Goal: Task Accomplishment & Management: Complete application form

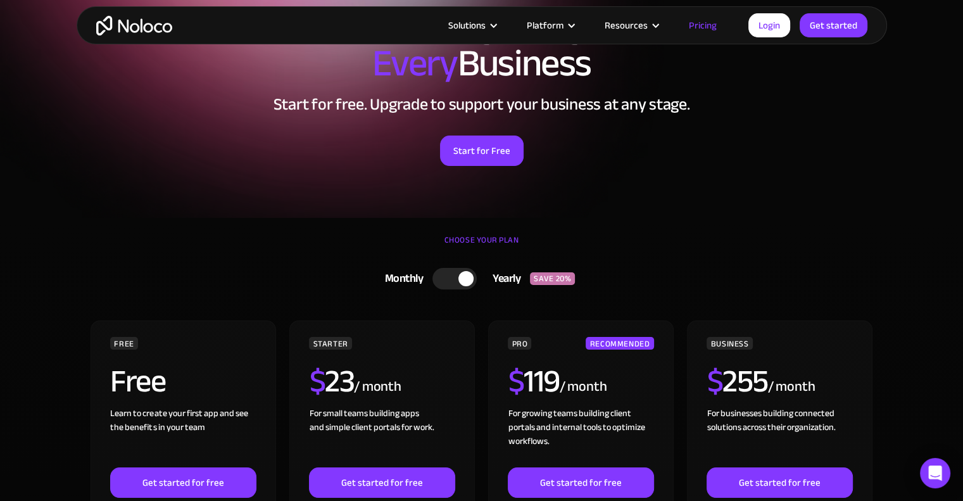
scroll to position [101, 0]
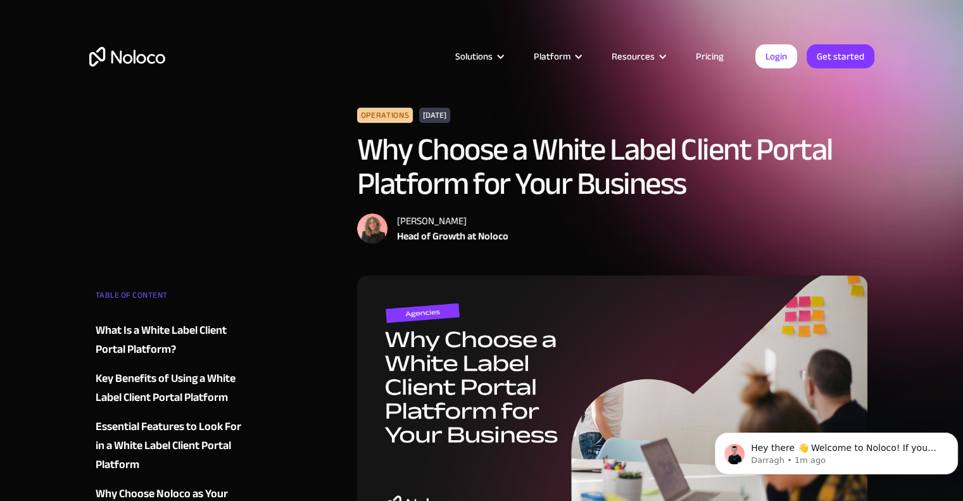
click at [505, 56] on div at bounding box center [500, 56] width 9 height 9
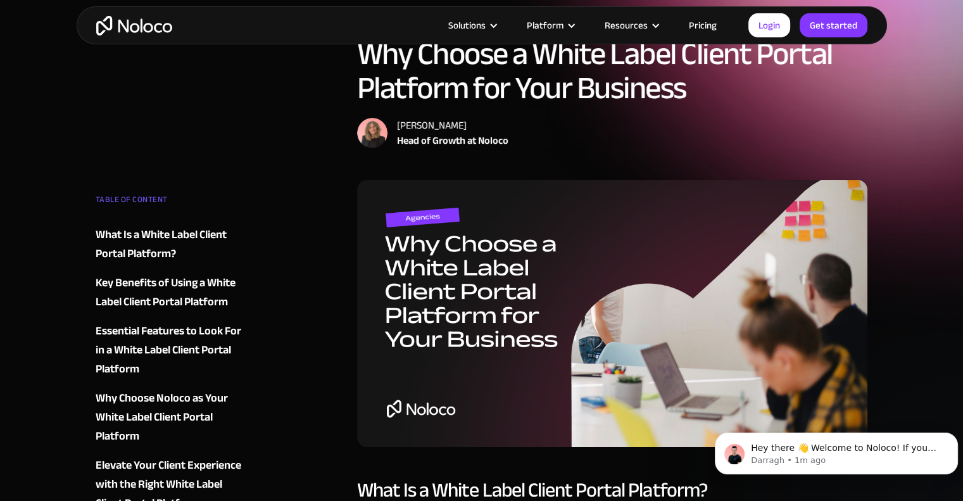
scroll to position [97, 0]
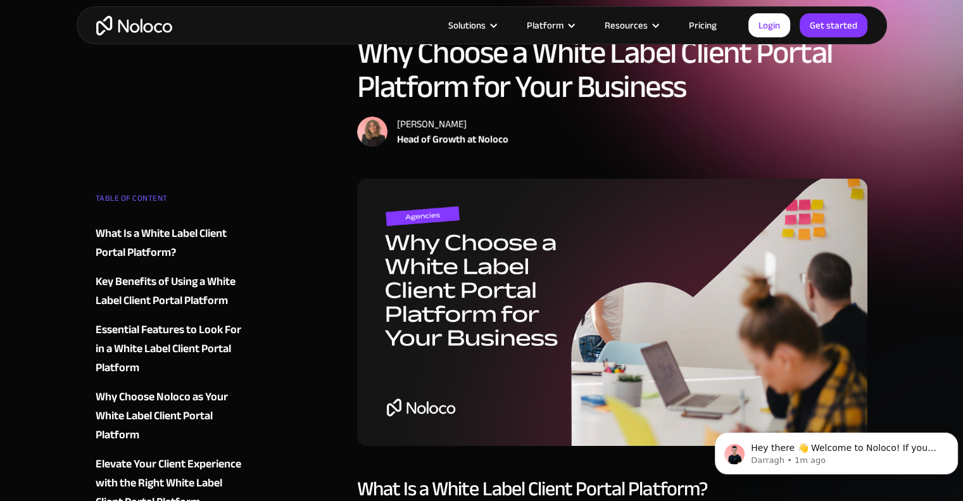
click at [175, 232] on div "What Is a White Label Client Portal Platform?" at bounding box center [172, 243] width 153 height 38
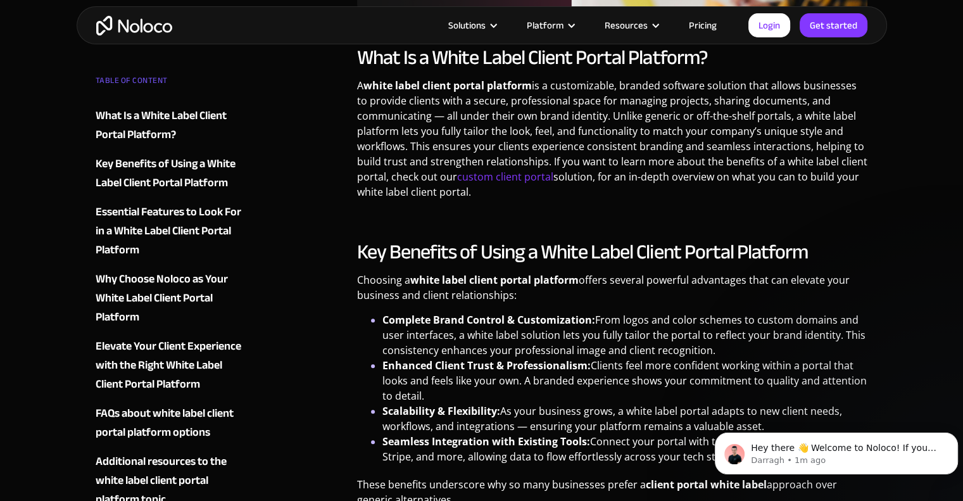
scroll to position [496, 0]
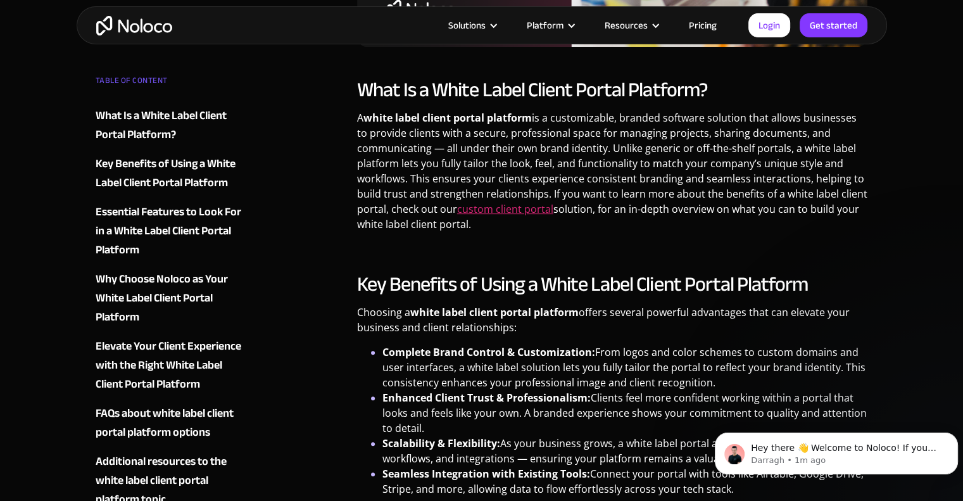
click at [518, 215] on link "custom client portal" at bounding box center [505, 209] width 96 height 14
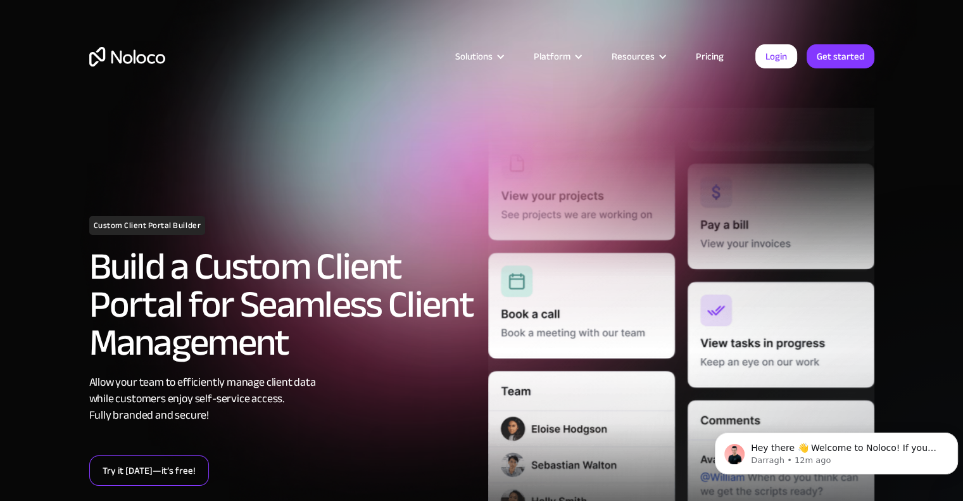
click at [119, 471] on link "Try it today—it’s free!" at bounding box center [149, 470] width 120 height 30
click at [705, 49] on link "Pricing" at bounding box center [710, 56] width 60 height 16
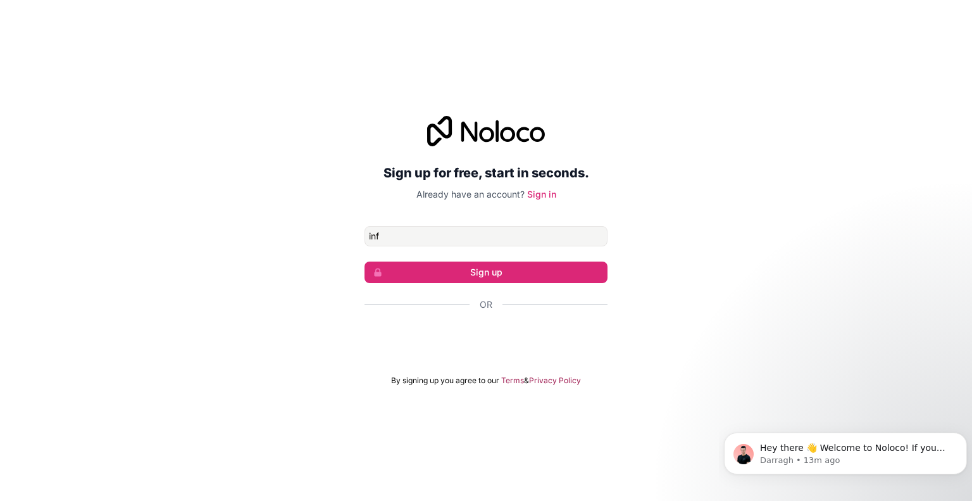
type input "info@olprints.com"
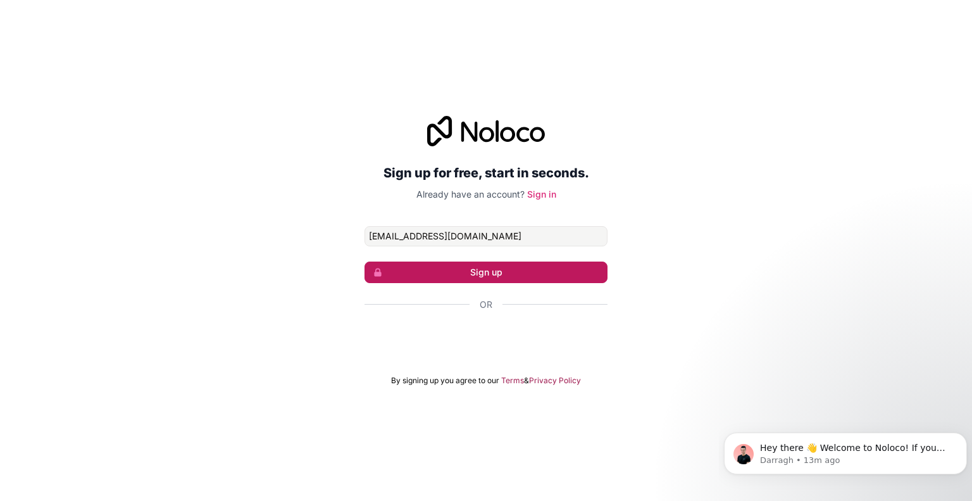
click at [451, 276] on button "Sign up" at bounding box center [486, 272] width 243 height 22
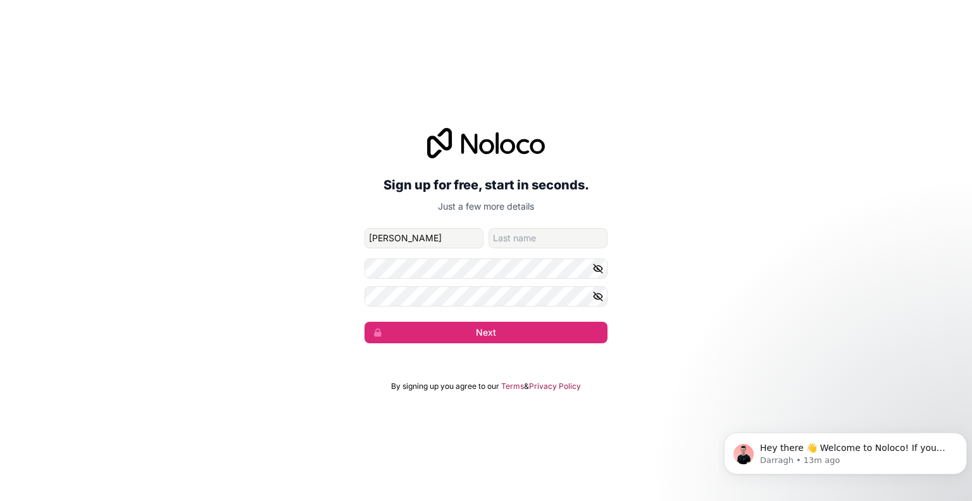
type input "Gary"
type input "Fonseca"
click at [598, 295] on icon "button" at bounding box center [598, 296] width 9 height 9
click at [593, 296] on icon "button" at bounding box center [598, 296] width 11 height 11
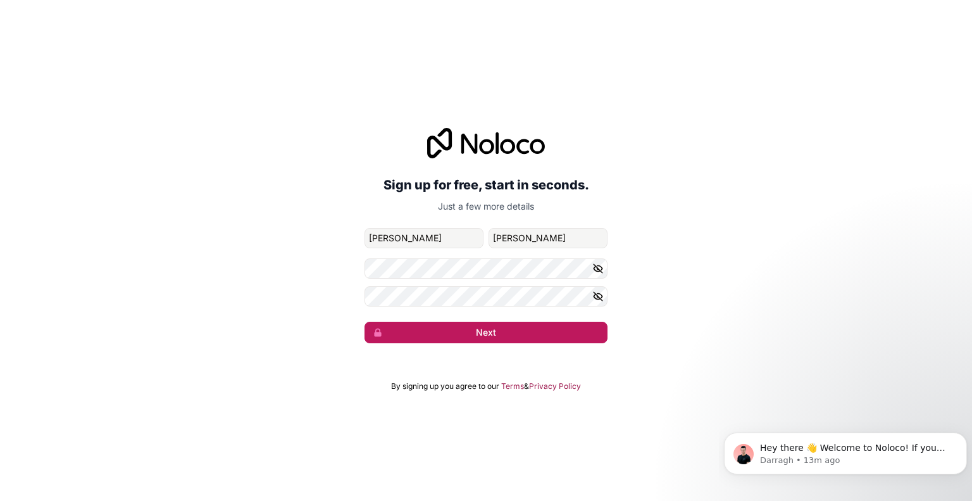
click at [510, 332] on button "Next" at bounding box center [486, 333] width 243 height 22
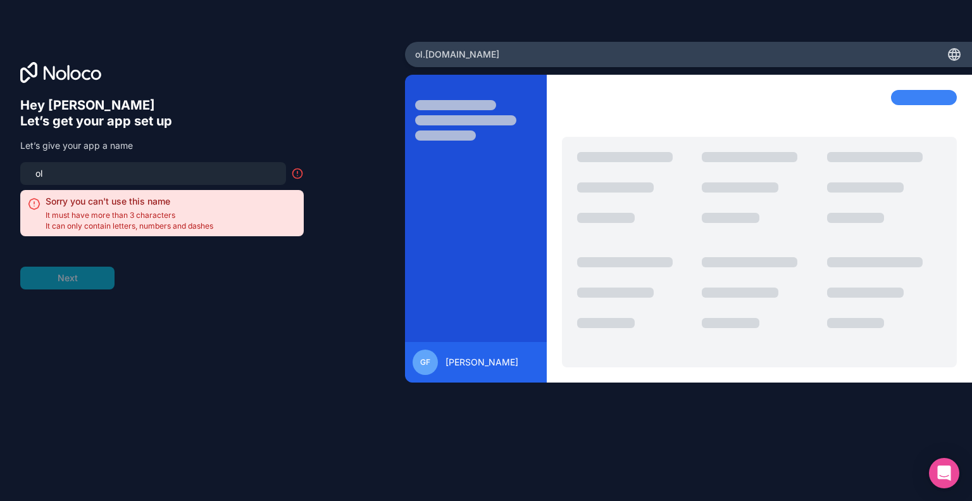
type input "o"
type input "g"
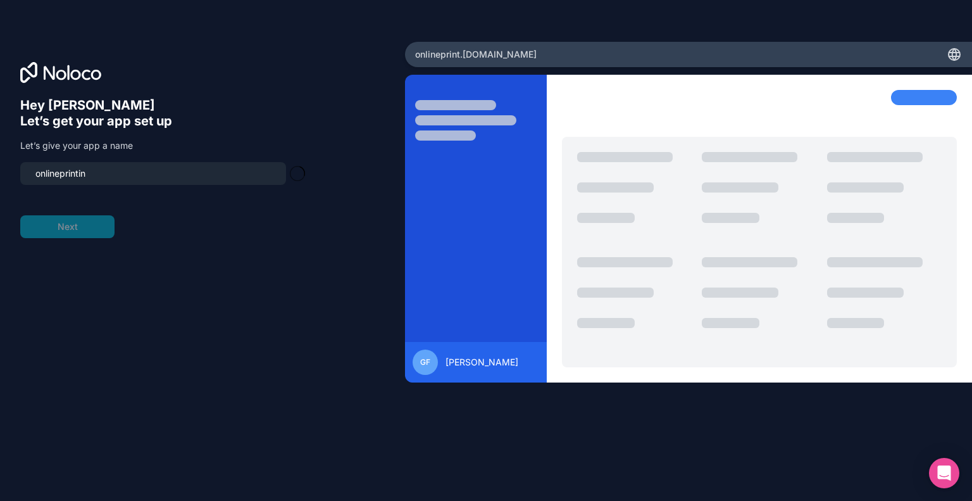
type input "onlineprinting"
click at [67, 227] on button "Next" at bounding box center [67, 226] width 94 height 23
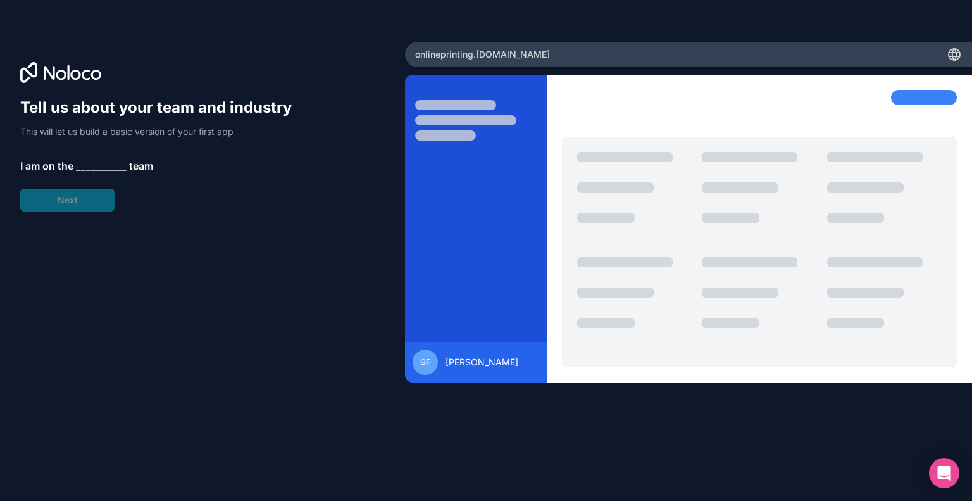
click at [101, 170] on span "__________" at bounding box center [101, 165] width 51 height 15
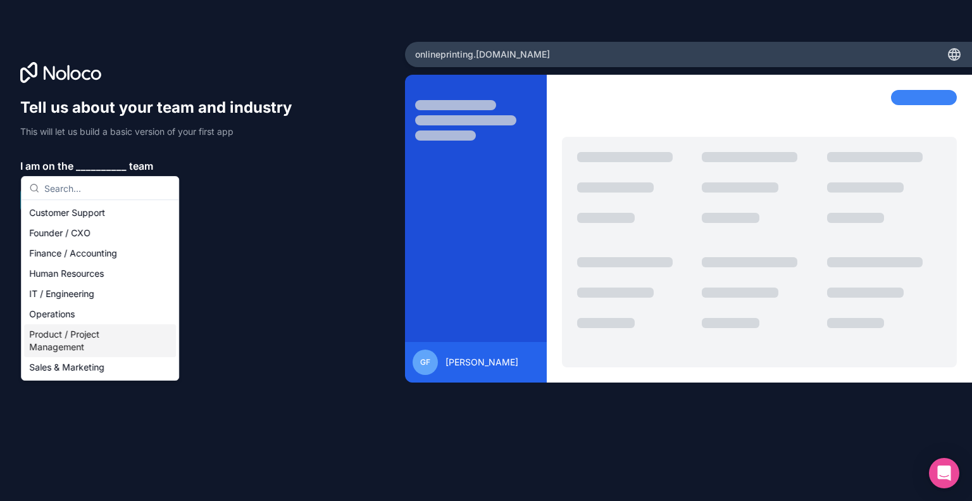
click at [44, 237] on div "Founder / CXO" at bounding box center [100, 233] width 152 height 20
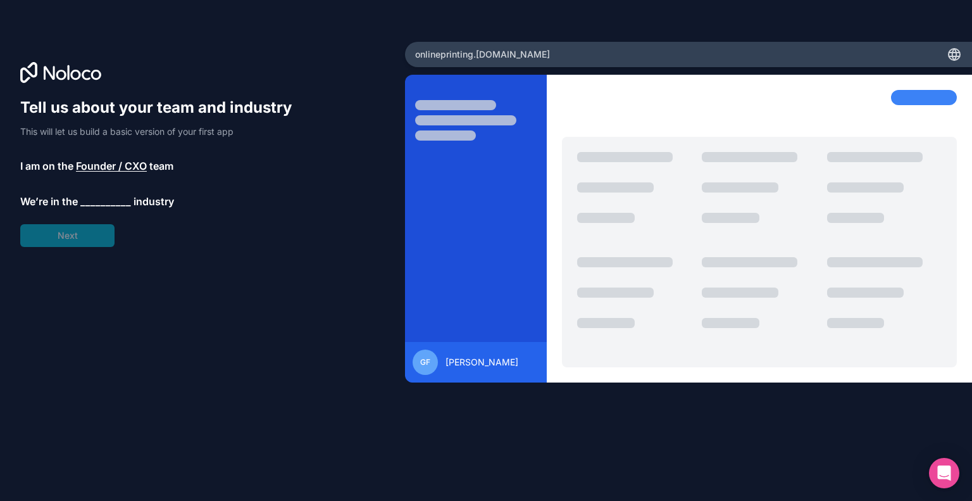
click at [94, 202] on span "__________" at bounding box center [105, 201] width 51 height 15
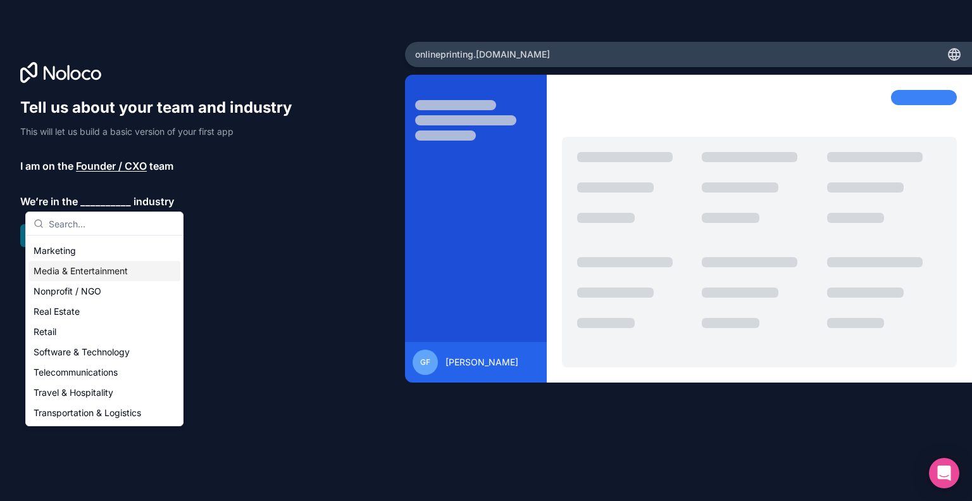
scroll to position [261, 0]
click at [51, 415] on div "Others" at bounding box center [104, 413] width 152 height 20
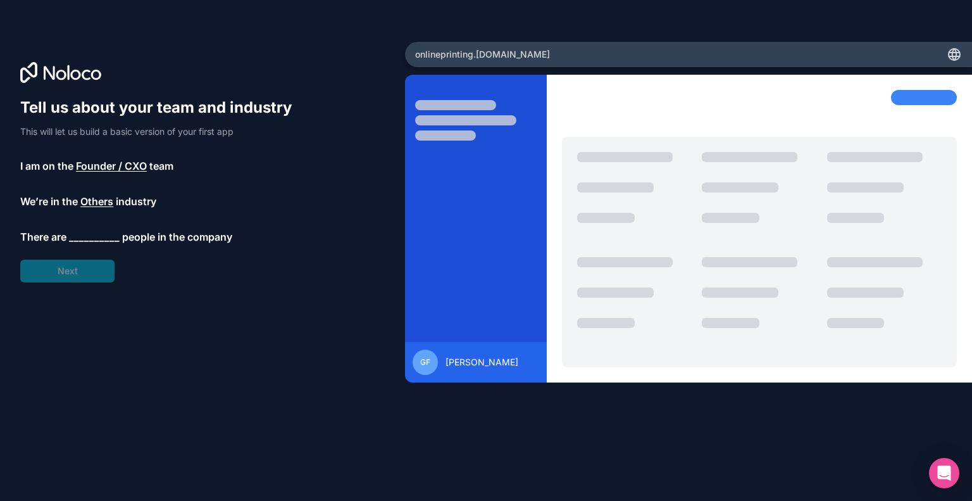
click at [96, 234] on span "__________" at bounding box center [94, 236] width 51 height 15
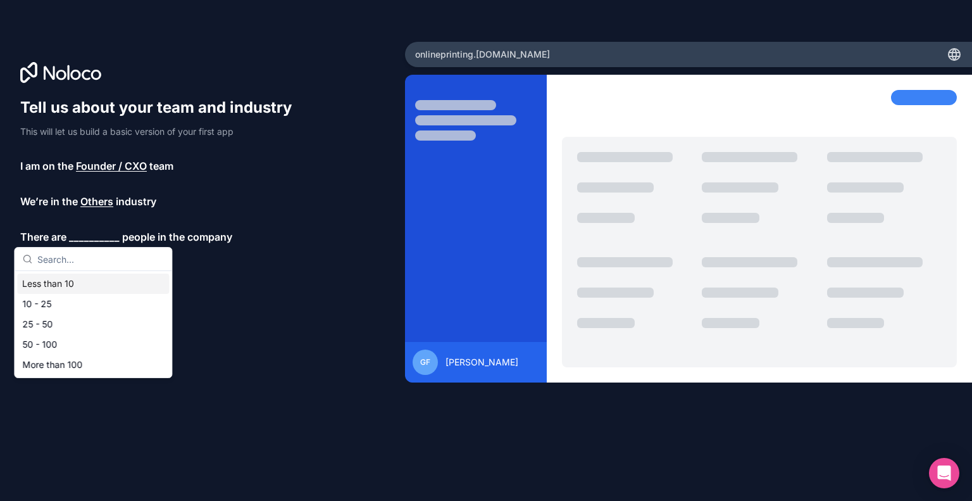
click at [31, 284] on div "Less than 10" at bounding box center [93, 283] width 152 height 20
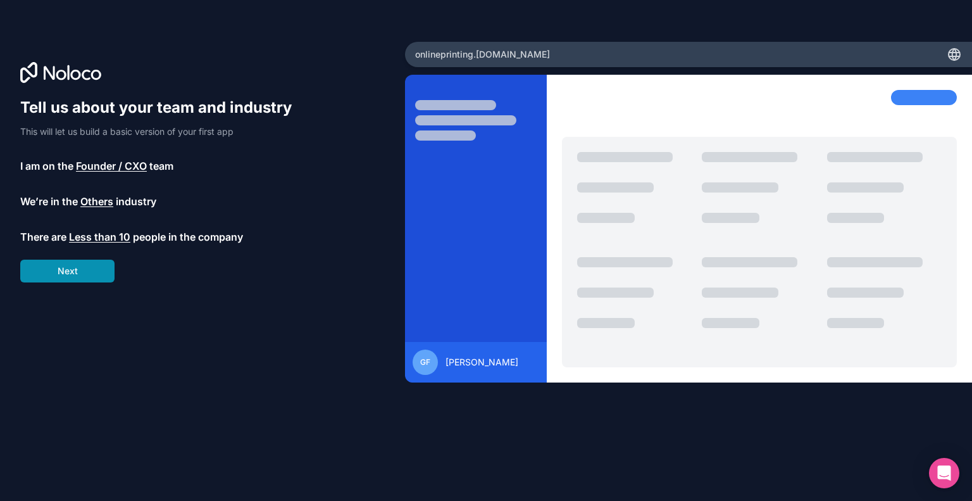
click at [53, 270] on button "Next" at bounding box center [67, 271] width 94 height 23
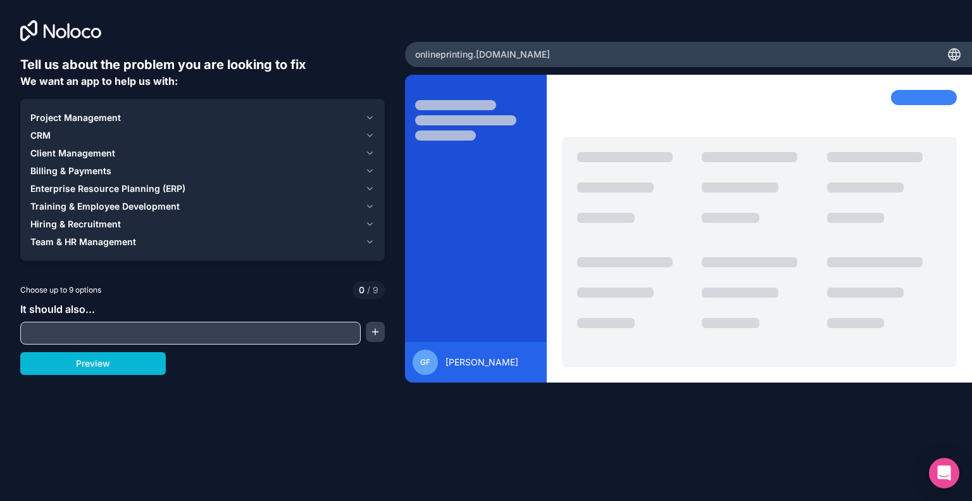
click at [56, 119] on span "Project Management" at bounding box center [75, 117] width 91 height 13
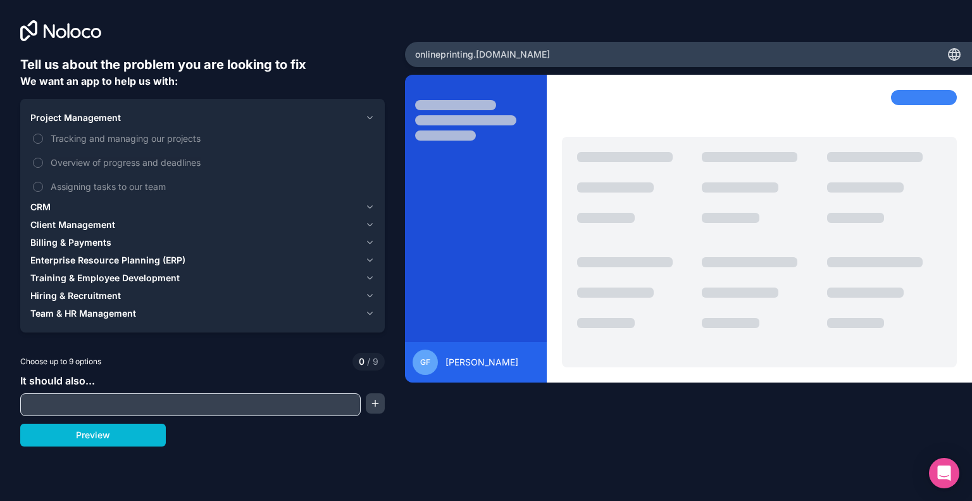
click at [52, 228] on span "Client Management" at bounding box center [72, 224] width 85 height 13
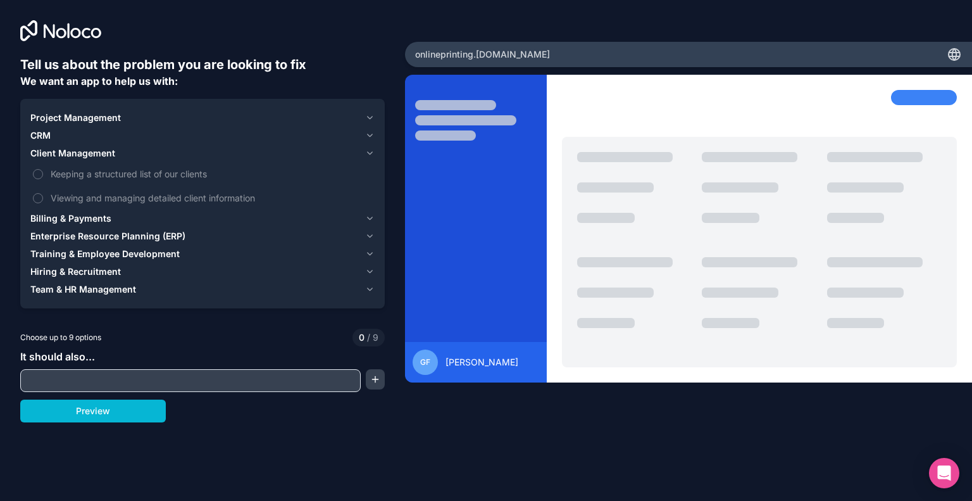
click at [56, 154] on span "Client Management" at bounding box center [72, 153] width 85 height 13
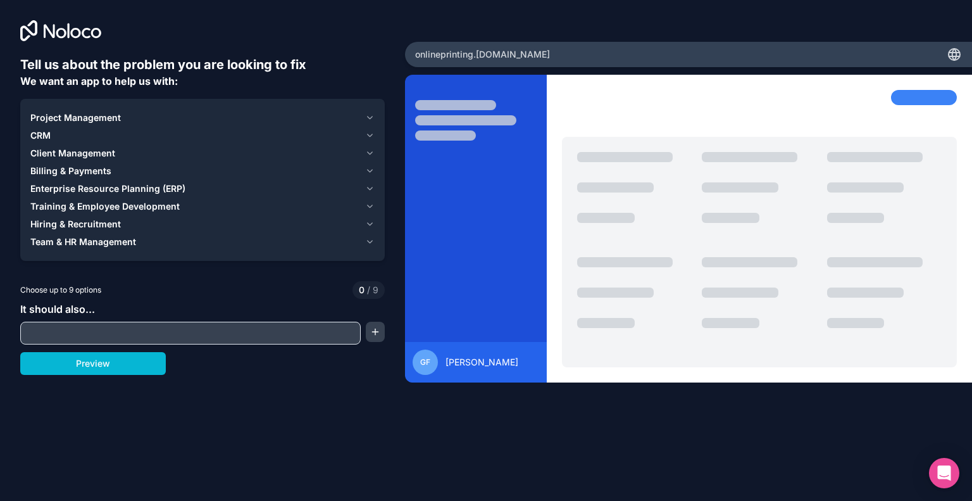
click at [57, 120] on span "Project Management" at bounding box center [75, 117] width 91 height 13
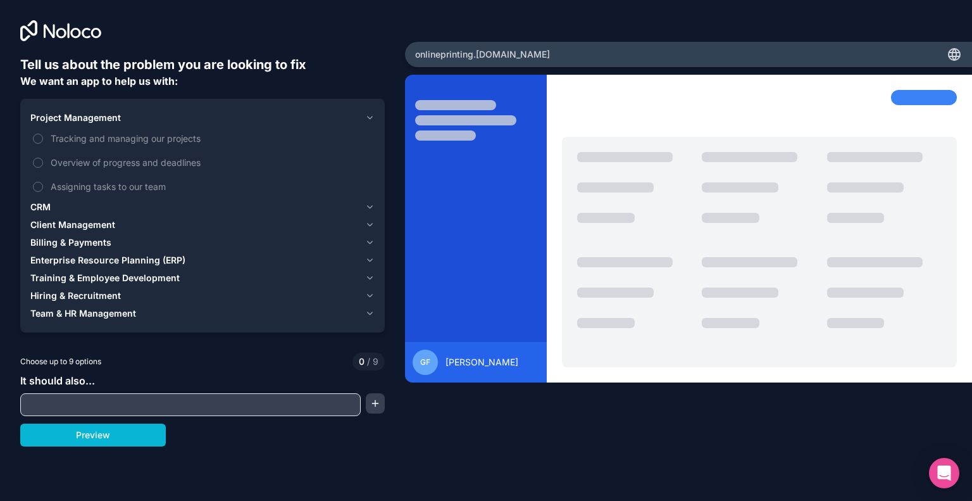
click at [370, 118] on icon "button" at bounding box center [369, 118] width 9 height 10
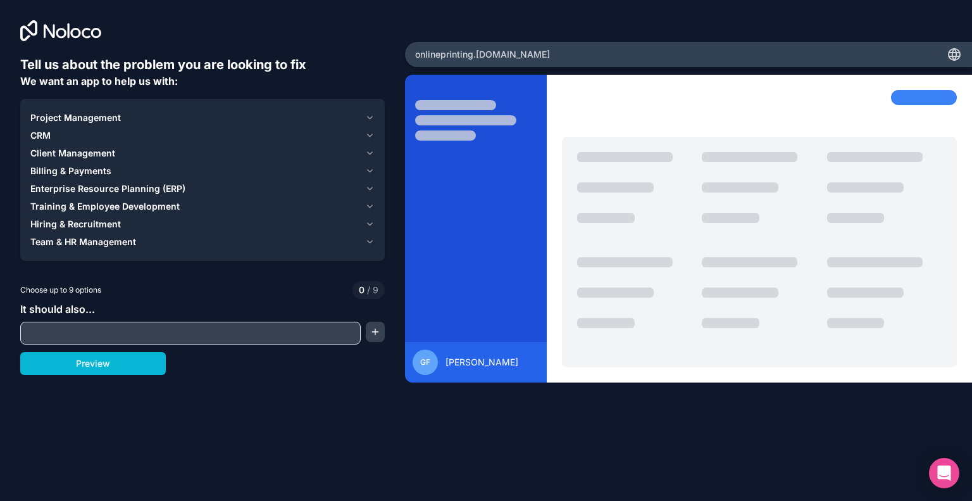
click at [372, 118] on icon "button" at bounding box center [369, 118] width 9 height 10
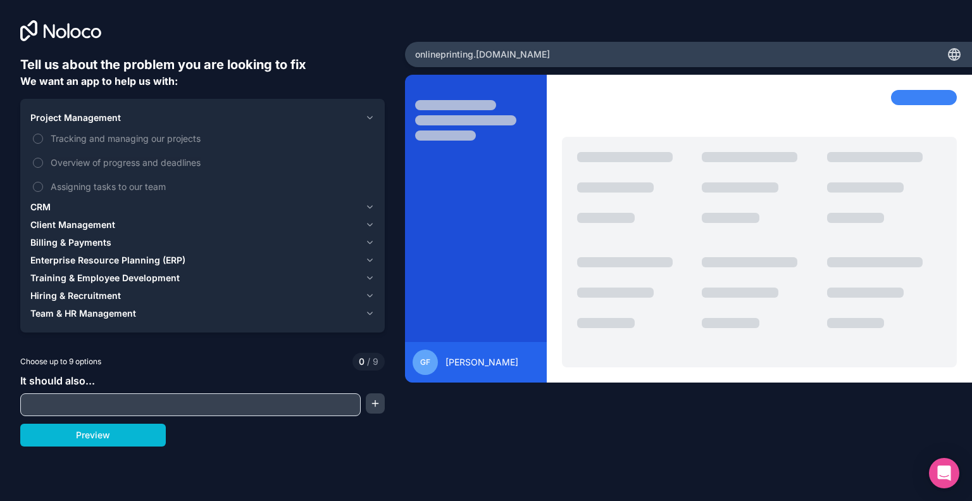
click at [369, 225] on icon "button" at bounding box center [369, 225] width 9 height 10
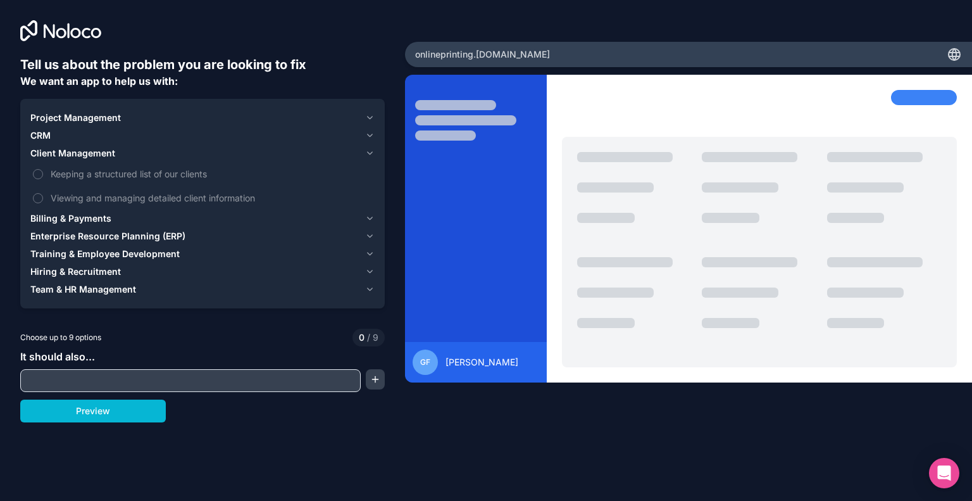
click at [368, 119] on icon "button" at bounding box center [369, 118] width 9 height 10
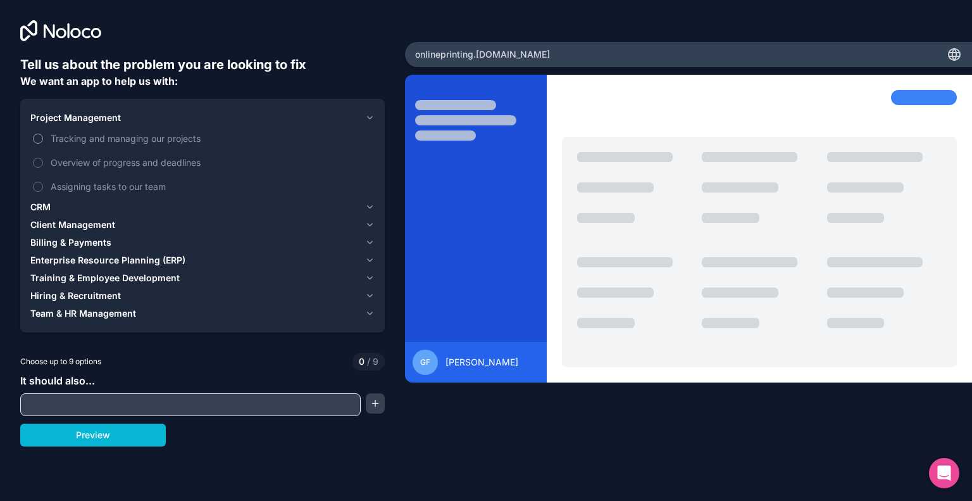
click at [37, 137] on button "Tracking and managing our projects" at bounding box center [38, 139] width 10 height 10
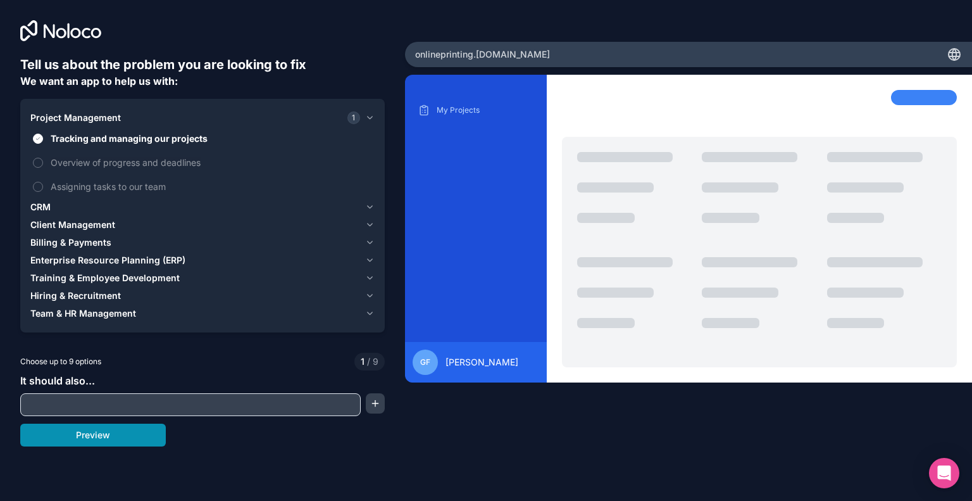
click at [119, 432] on button "Preview" at bounding box center [93, 434] width 146 height 23
click at [369, 227] on icon "button" at bounding box center [369, 225] width 9 height 10
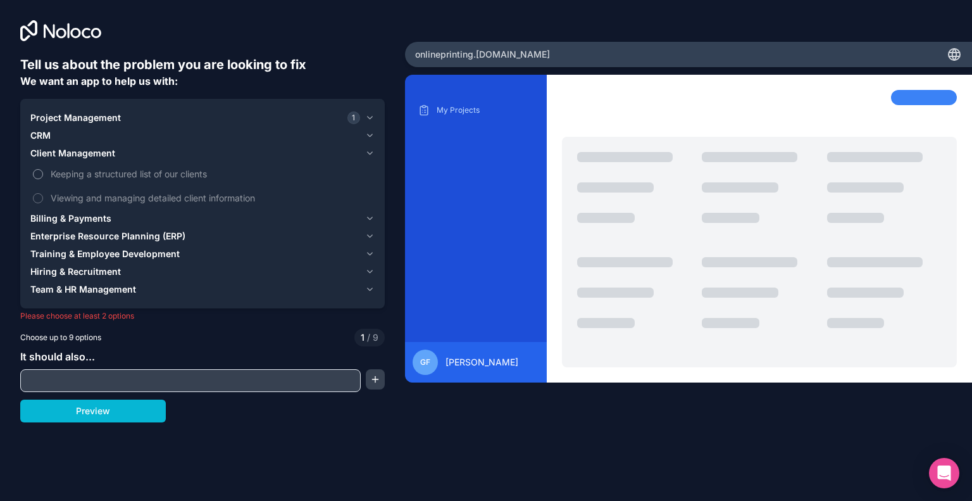
click at [185, 176] on span "Keeping a structured list of our clients" at bounding box center [212, 173] width 322 height 13
click at [43, 176] on button "Keeping a structured list of our clients" at bounding box center [38, 174] width 10 height 10
click at [373, 134] on icon "button" at bounding box center [369, 135] width 9 height 10
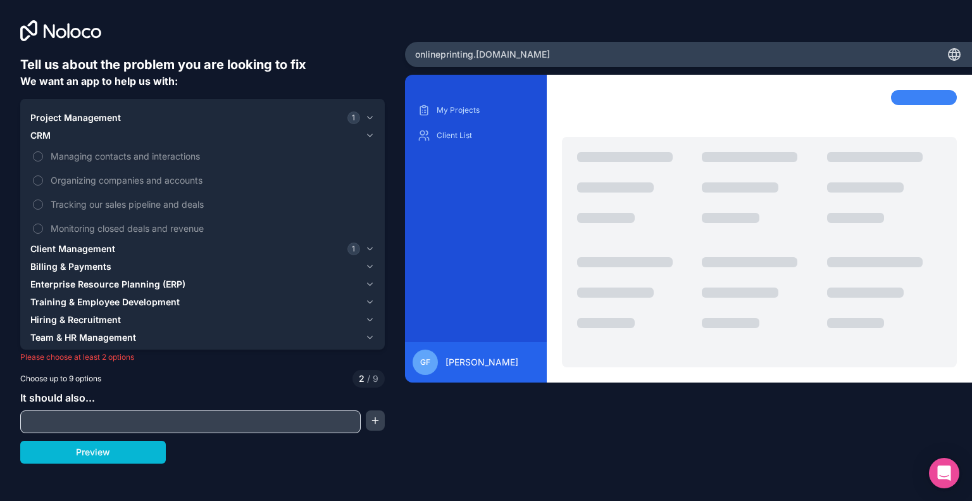
click at [373, 116] on icon "button" at bounding box center [369, 118] width 9 height 10
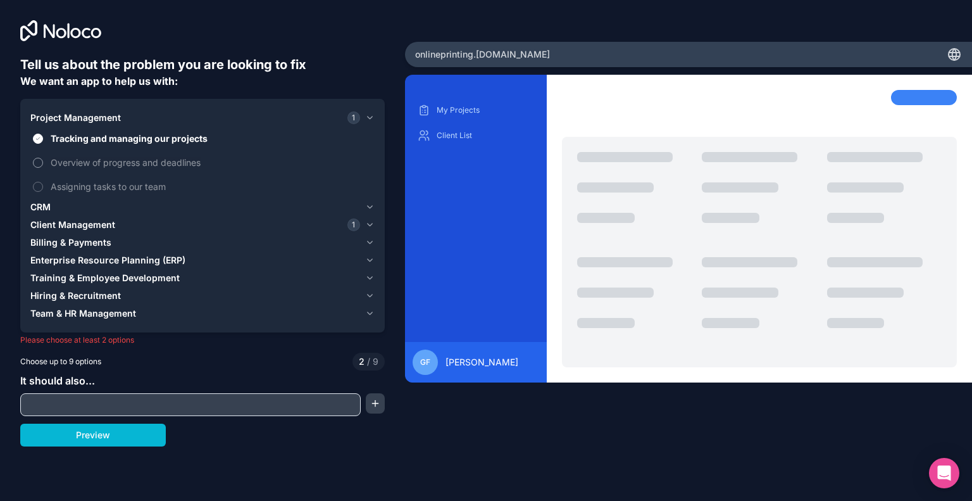
click at [127, 164] on span "Overview of progress and deadlines" at bounding box center [212, 162] width 322 height 13
click at [43, 164] on button "Overview of progress and deadlines" at bounding box center [38, 163] width 10 height 10
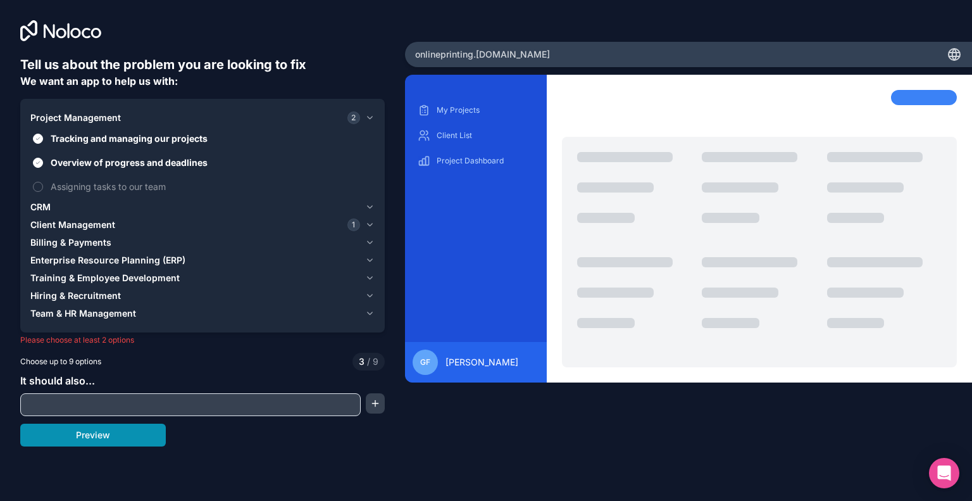
click at [110, 432] on button "Preview" at bounding box center [93, 434] width 146 height 23
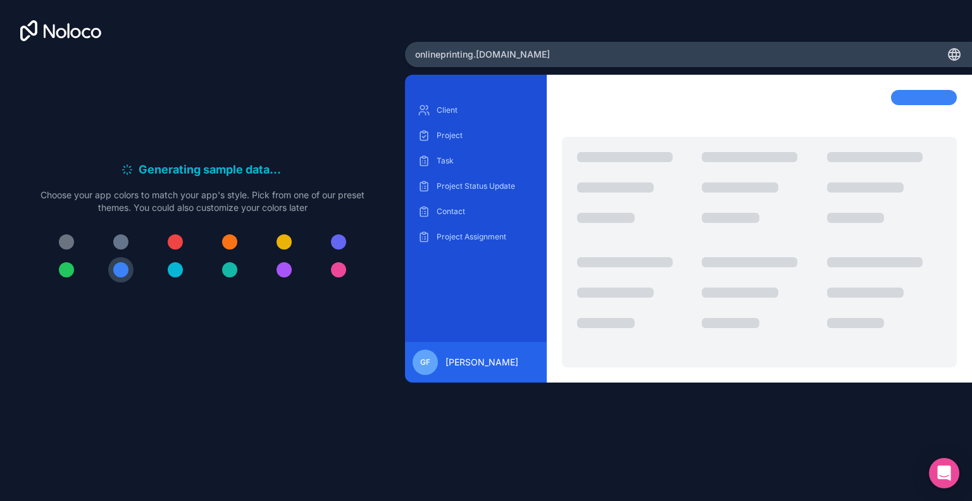
click at [285, 237] on div at bounding box center [284, 241] width 15 height 15
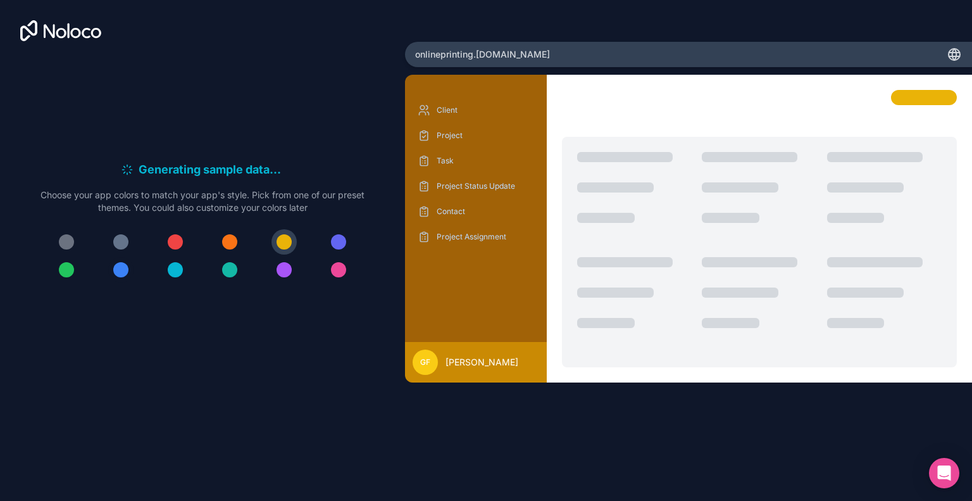
click at [116, 274] on div at bounding box center [120, 269] width 15 height 15
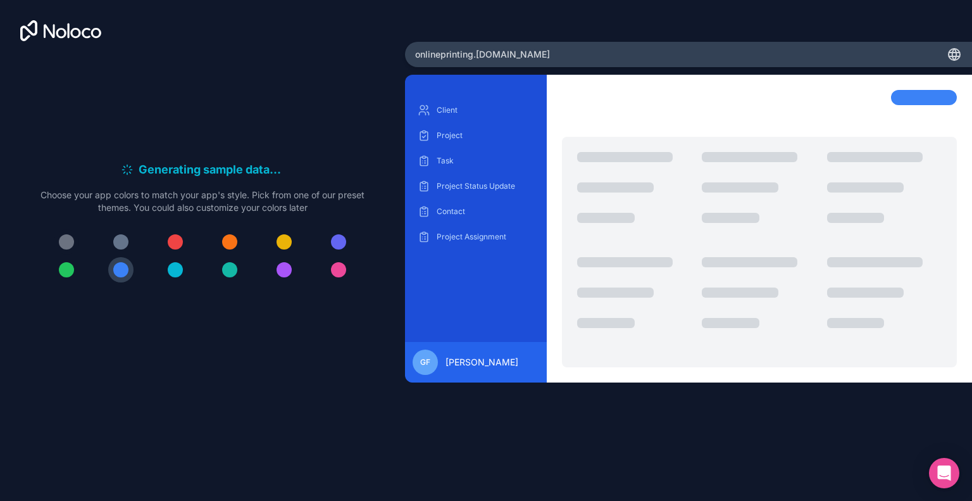
click at [68, 237] on div at bounding box center [66, 241] width 15 height 15
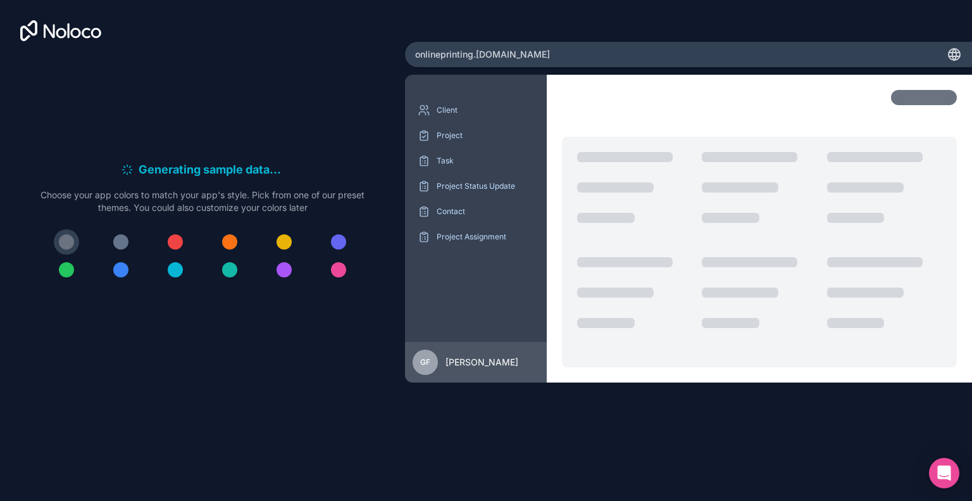
click at [122, 273] on div at bounding box center [120, 269] width 15 height 15
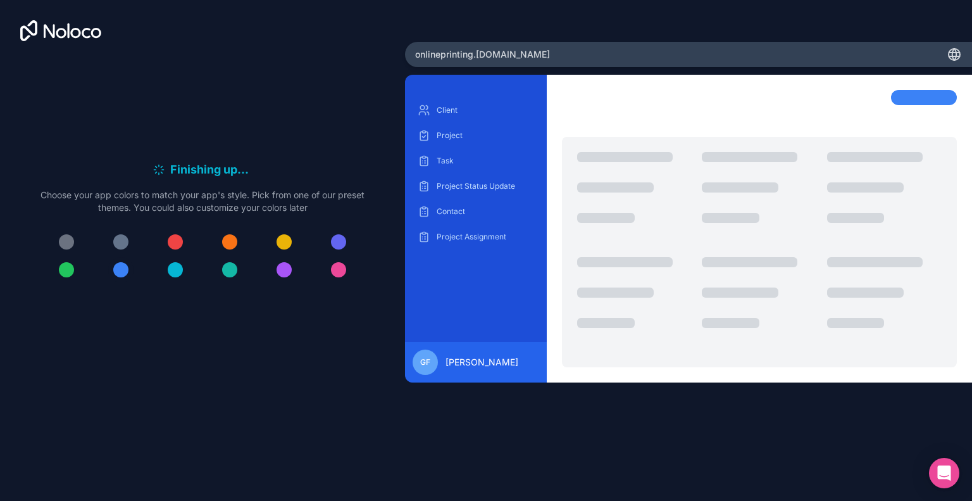
click at [120, 279] on button at bounding box center [120, 269] width 25 height 25
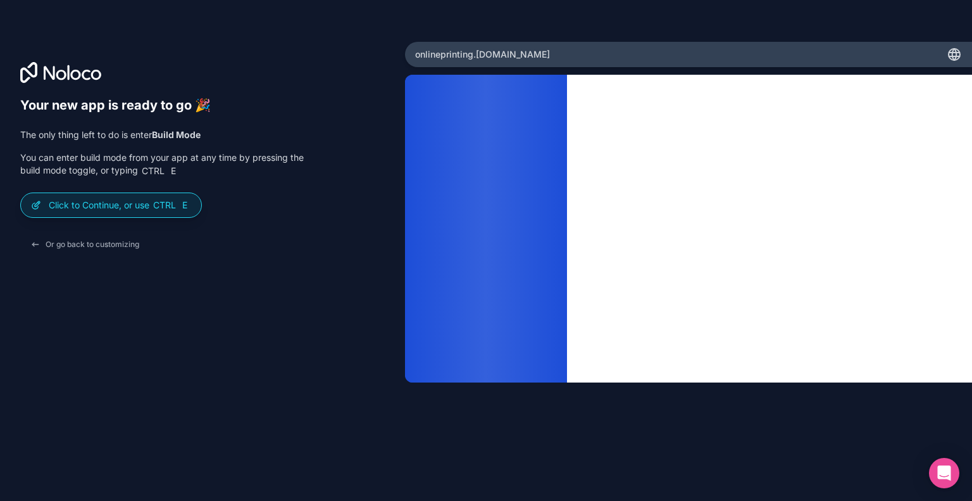
click at [91, 214] on div "Click to Continue, or use Ctrl E" at bounding box center [111, 205] width 180 height 24
